Goal: Task Accomplishment & Management: Manage account settings

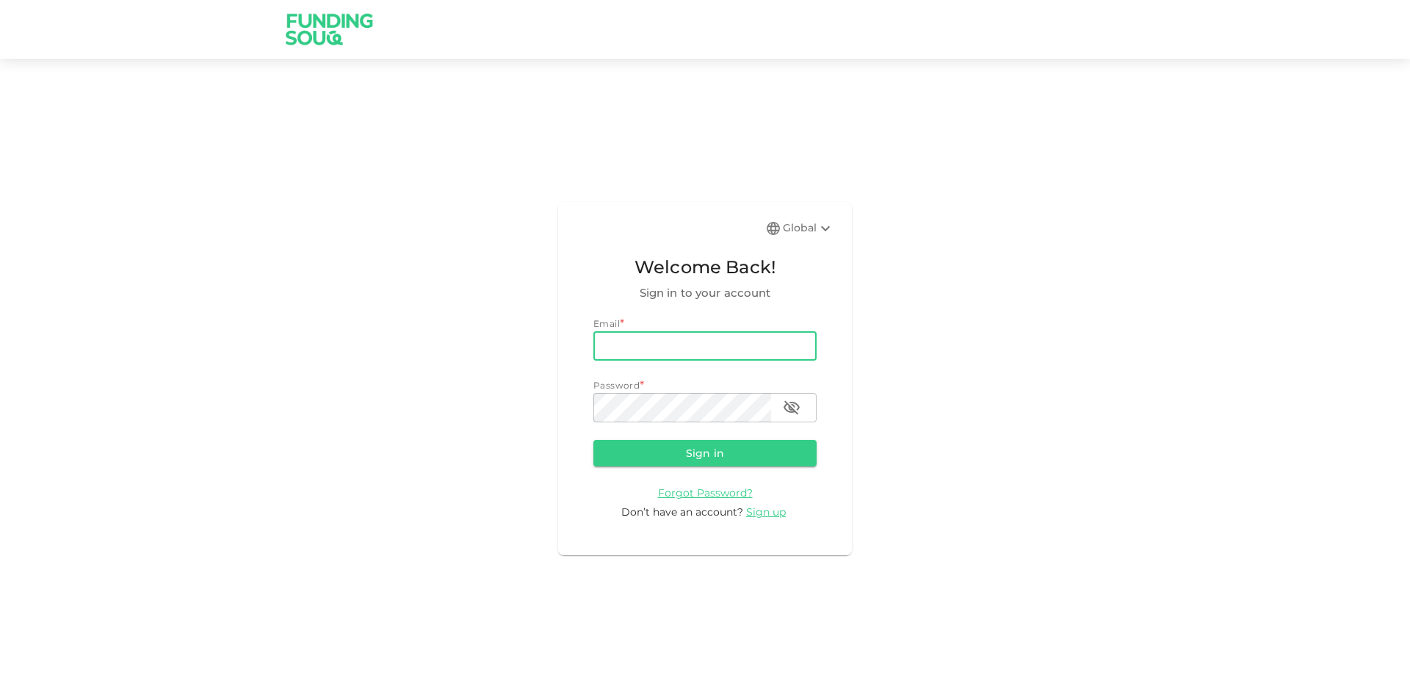
click at [651, 352] on input "email" at bounding box center [704, 345] width 223 height 29
type input "[PERSON_NAME][EMAIL_ADDRESS][PERSON_NAME][DOMAIN_NAME]"
click at [593, 440] on button "Sign in" at bounding box center [704, 453] width 223 height 26
click at [627, 444] on button "Sign in" at bounding box center [704, 453] width 223 height 26
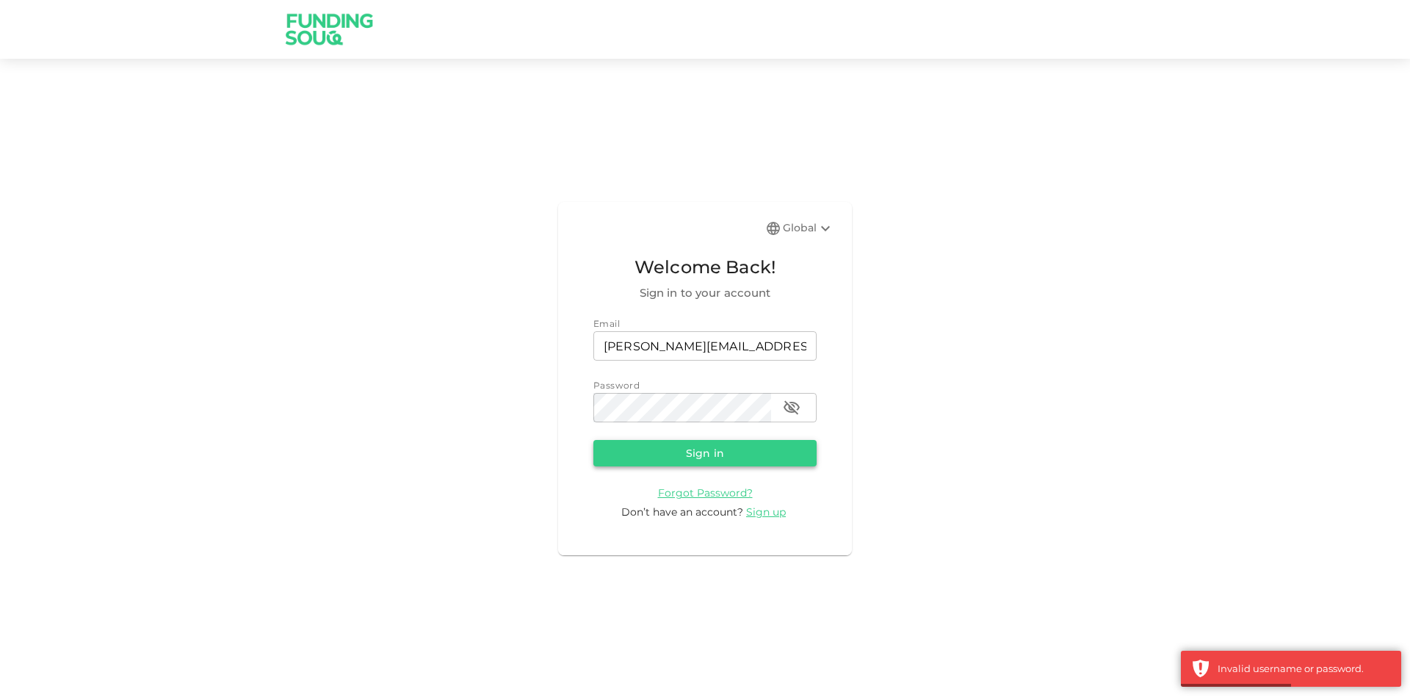
click at [689, 460] on button "Sign in" at bounding box center [704, 453] width 223 height 26
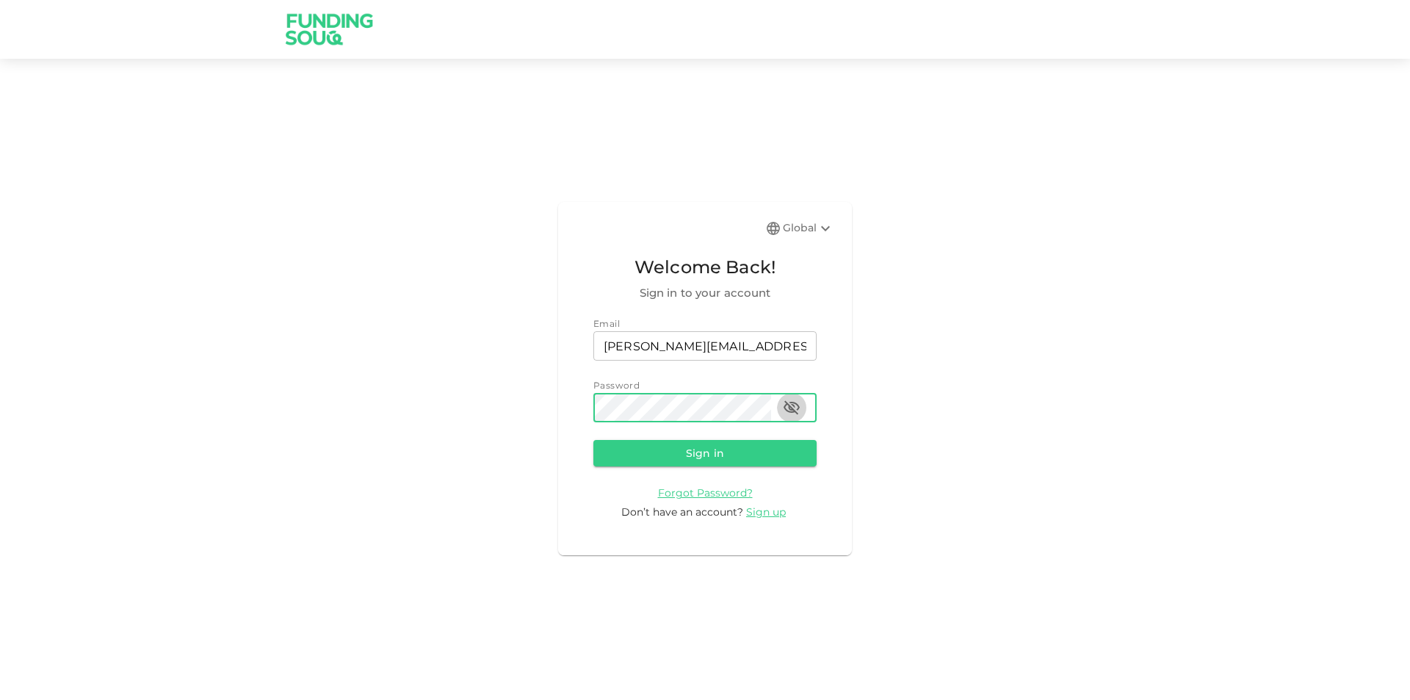
click at [791, 403] on icon "button" at bounding box center [792, 408] width 16 height 14
click at [593, 440] on button "Sign in" at bounding box center [704, 453] width 223 height 26
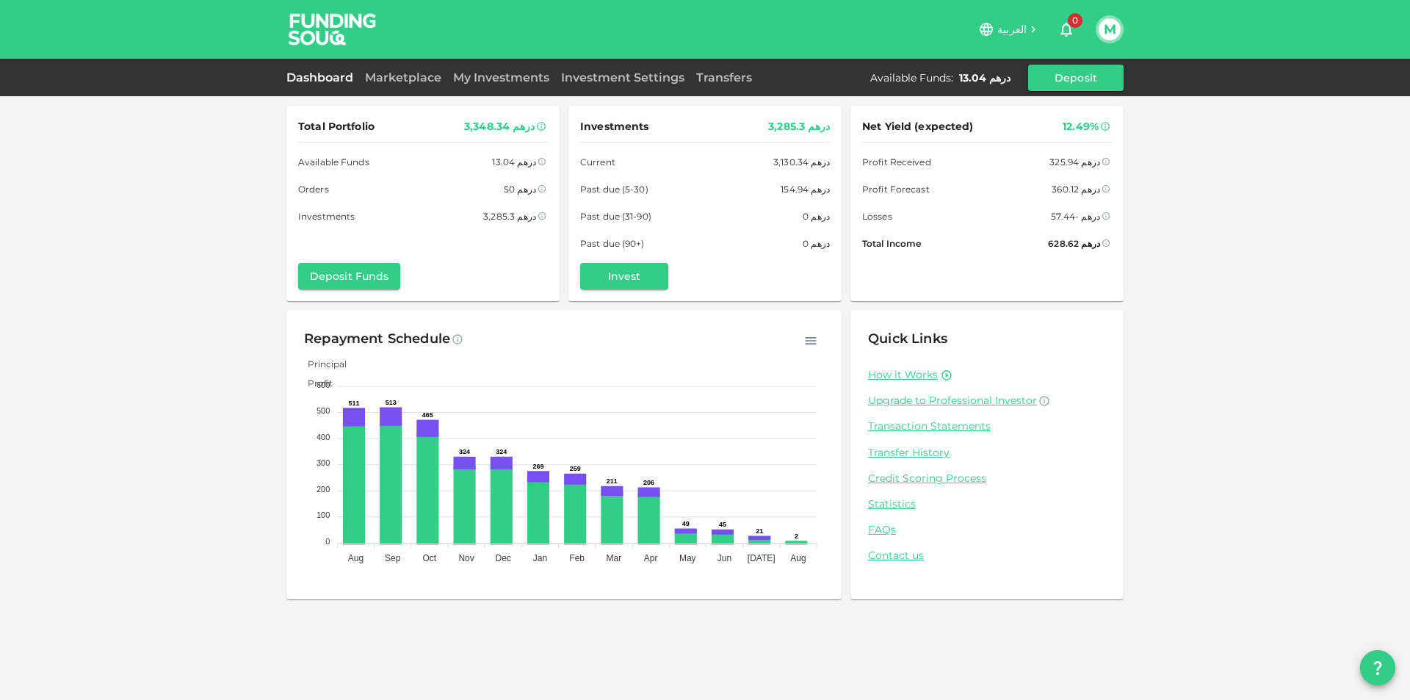
click at [391, 68] on div "Dashboard Marketplace My Investments Investment Settings Transfers Available Fu…" at bounding box center [704, 78] width 837 height 26
click at [398, 76] on link "Marketplace" at bounding box center [403, 77] width 88 height 14
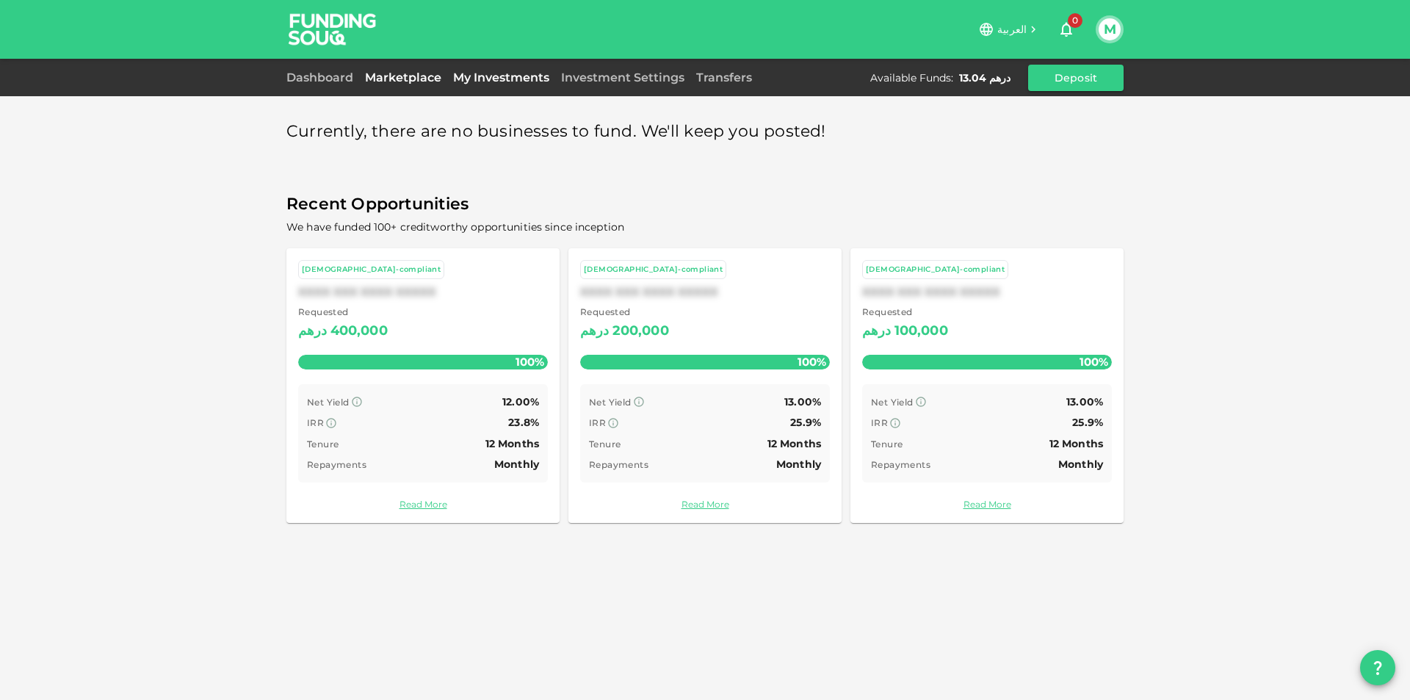
click at [515, 72] on link "My Investments" at bounding box center [501, 77] width 108 height 14
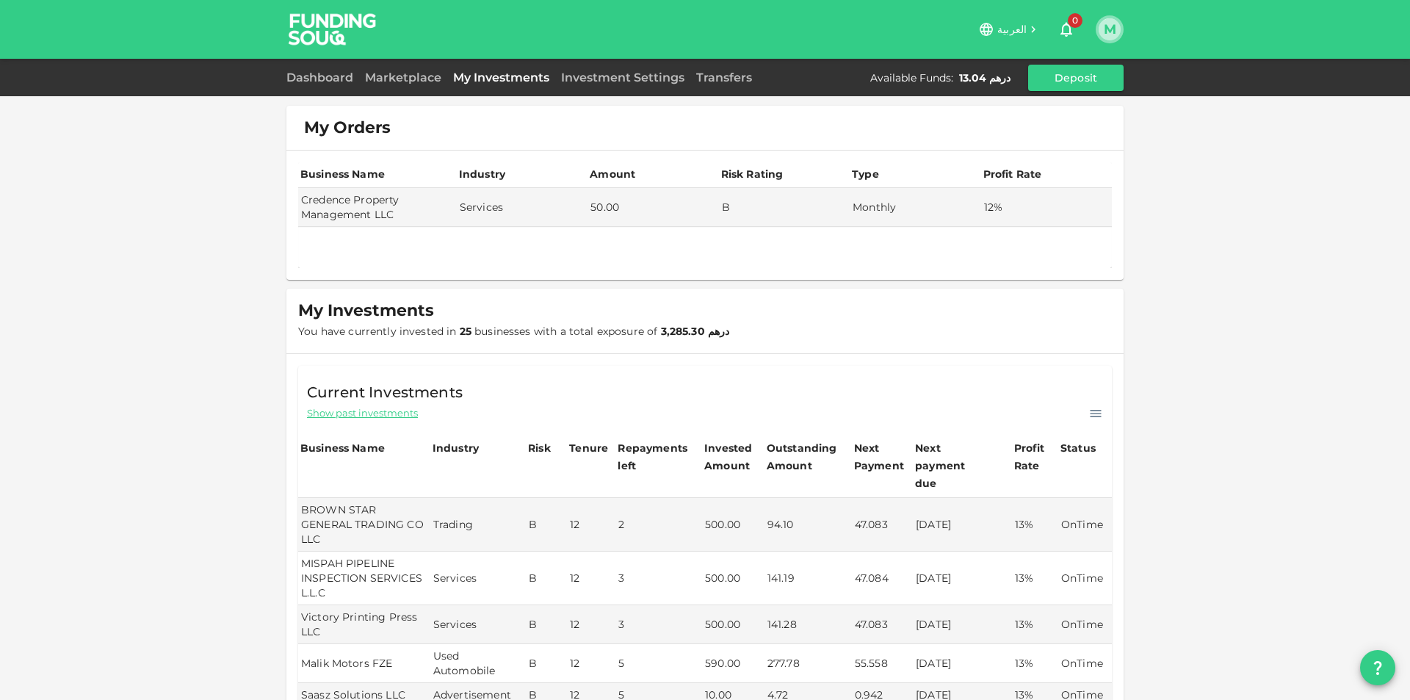
click at [1101, 24] on button "M" at bounding box center [1110, 29] width 22 height 22
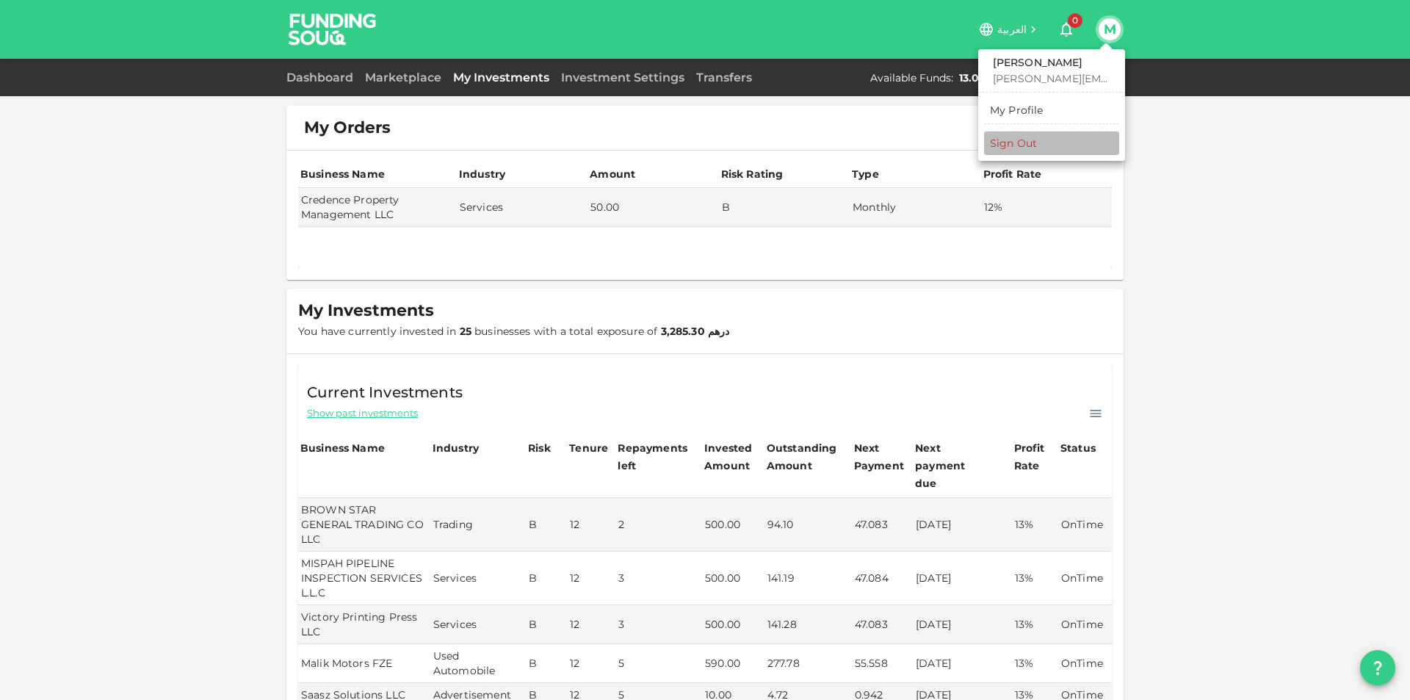
drag, startPoint x: 1027, startPoint y: 145, endPoint x: 713, endPoint y: 66, distance: 324.0
click at [1027, 145] on div "Sign Out" at bounding box center [1013, 143] width 47 height 15
